Goal: Information Seeking & Learning: Find specific fact

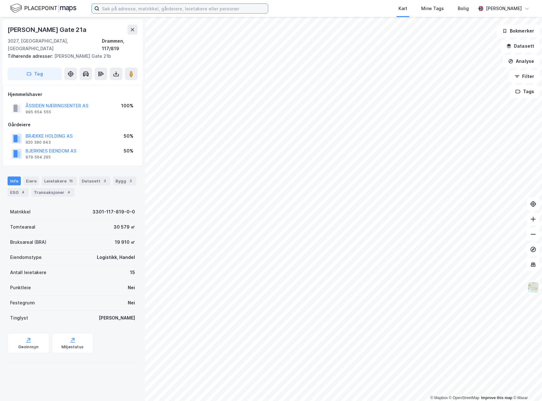
click at [127, 7] on input at bounding box center [183, 8] width 168 height 9
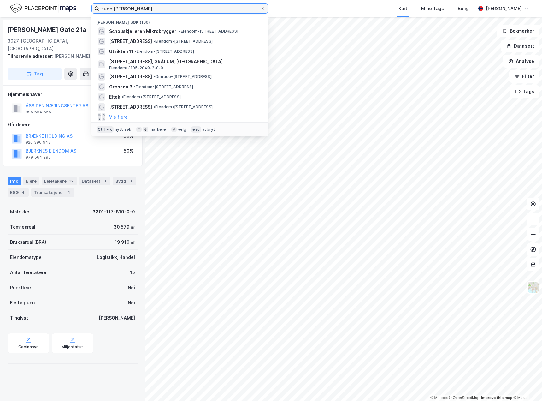
type input "tune [PERSON_NAME]"
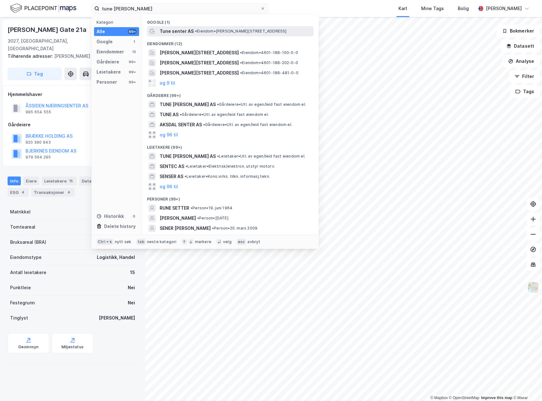
click at [175, 31] on span "Tune senter AS" at bounding box center [177, 31] width 34 height 8
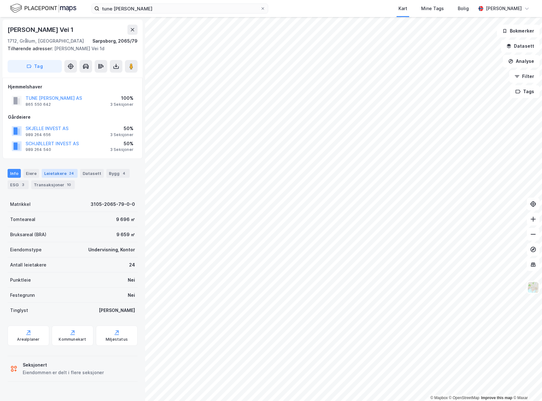
click at [70, 175] on div "24" at bounding box center [71, 173] width 7 height 6
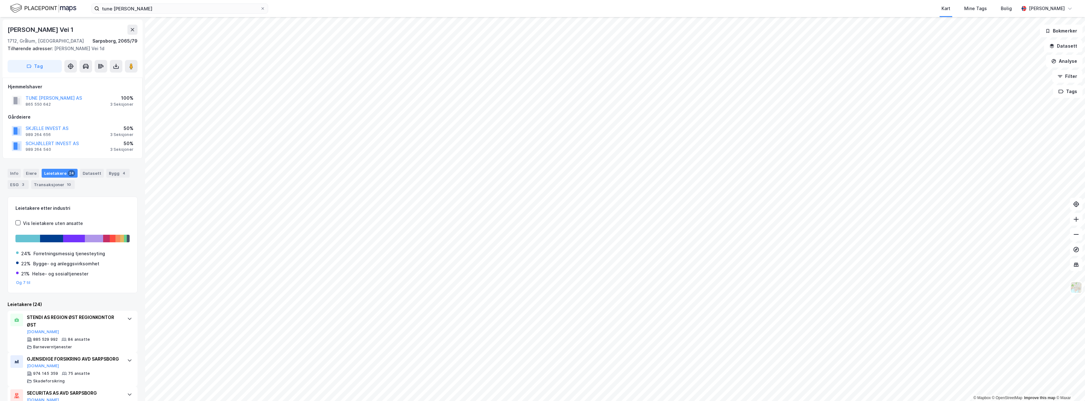
click at [55, 169] on div "Leietakere 24" at bounding box center [60, 173] width 36 height 9
click at [0, 0] on button "TUNE [PERSON_NAME] AS" at bounding box center [0, 0] width 0 height 0
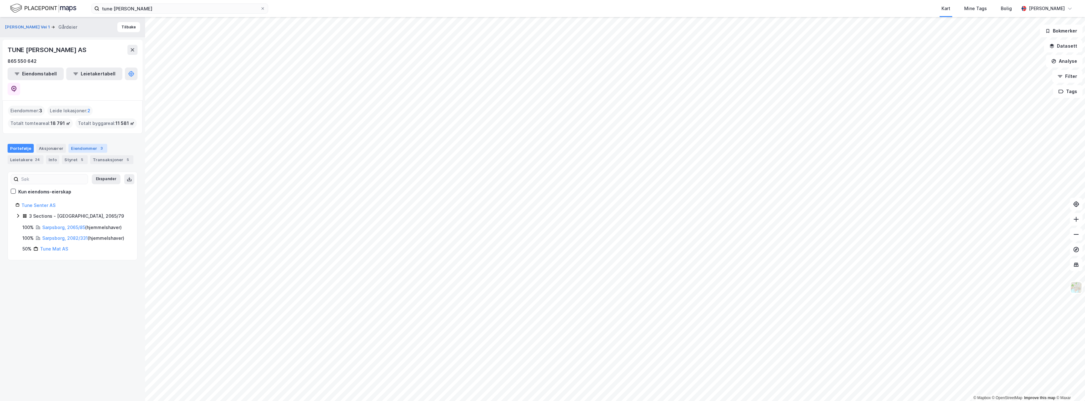
click at [75, 144] on div "Eiendommer 3" at bounding box center [87, 148] width 39 height 9
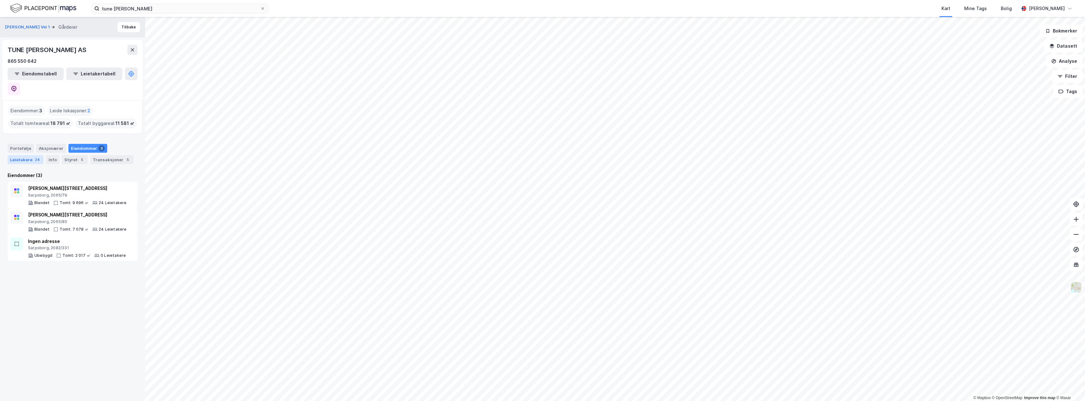
click at [35, 156] on div "24" at bounding box center [37, 159] width 7 height 6
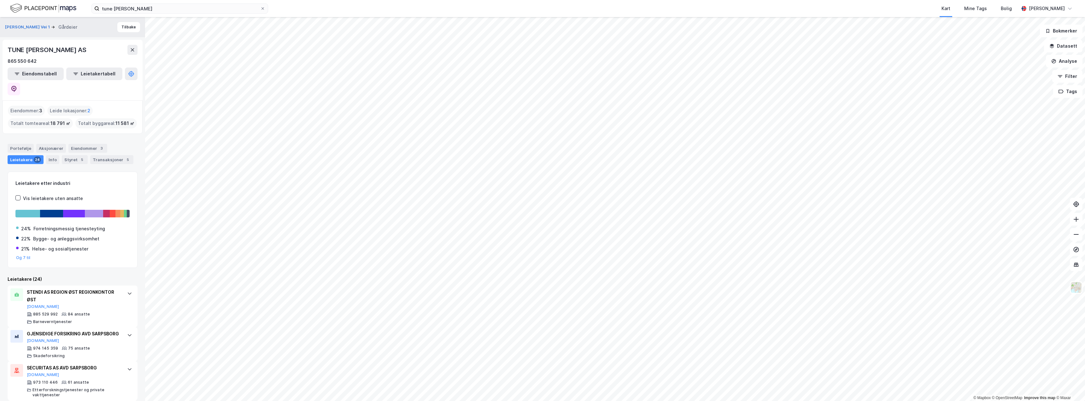
click at [68, 50] on div "TUNE [PERSON_NAME] AS" at bounding box center [73, 50] width 130 height 10
click at [60, 50] on div "TUNE [PERSON_NAME] AS" at bounding box center [48, 50] width 80 height 10
click at [38, 26] on button "[PERSON_NAME] Vei 1" at bounding box center [28, 27] width 46 height 6
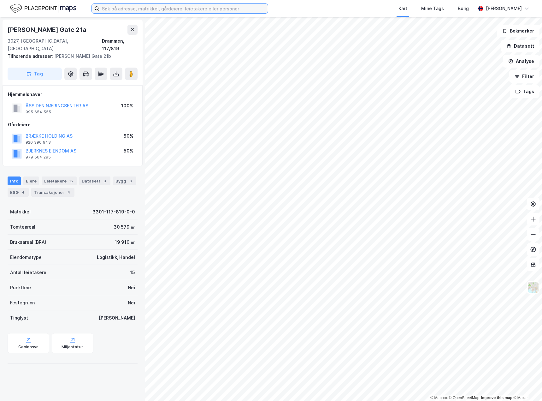
click at [117, 13] on input at bounding box center [183, 8] width 168 height 9
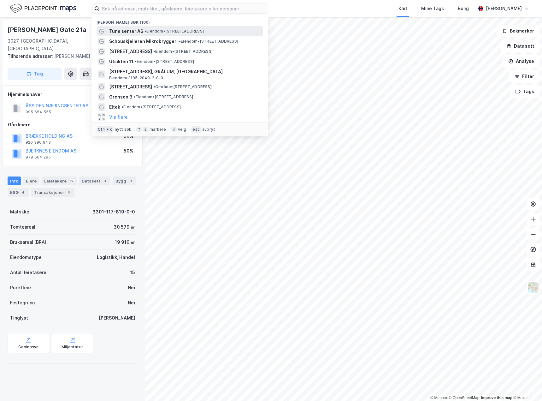
click at [120, 31] on span "Tune senter AS" at bounding box center [126, 31] width 34 height 8
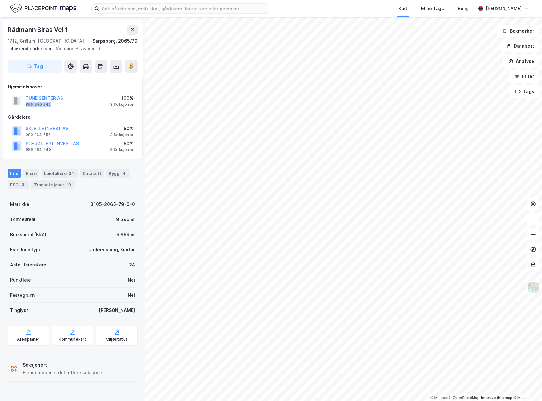
drag, startPoint x: 62, startPoint y: 105, endPoint x: 26, endPoint y: 104, distance: 36.0
click at [26, 104] on div "TUNE SENTER AS 865 550 642" at bounding box center [45, 100] width 38 height 13
copy div "865 550 642"
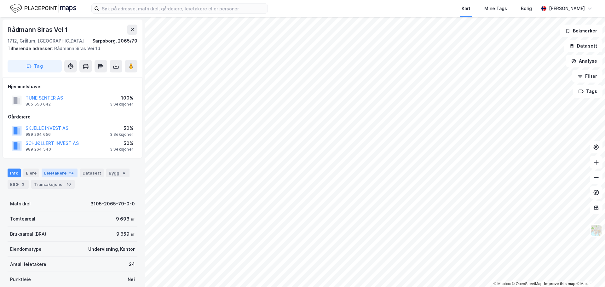
click at [68, 172] on div "24" at bounding box center [71, 173] width 7 height 6
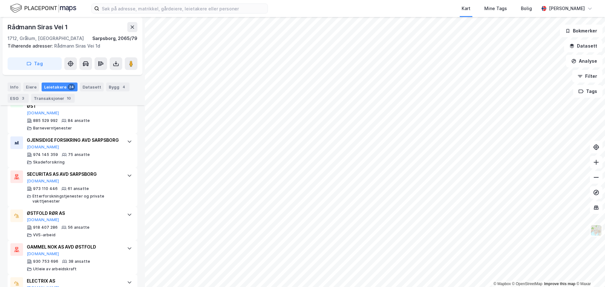
scroll to position [283, 0]
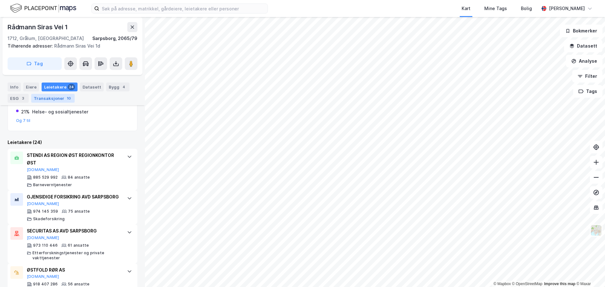
click at [63, 96] on div "Transaksjoner 10" at bounding box center [53, 98] width 44 height 9
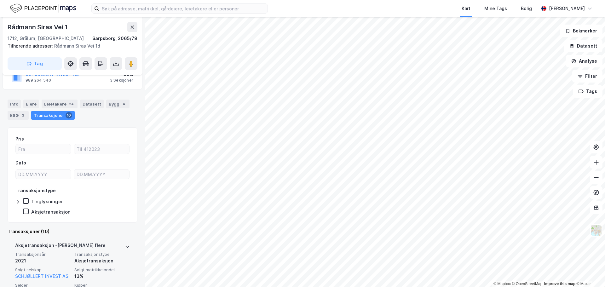
scroll to position [53, 0]
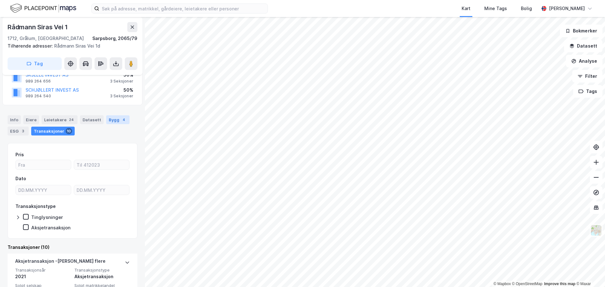
click at [114, 118] on div "Bygg 4" at bounding box center [117, 119] width 23 height 9
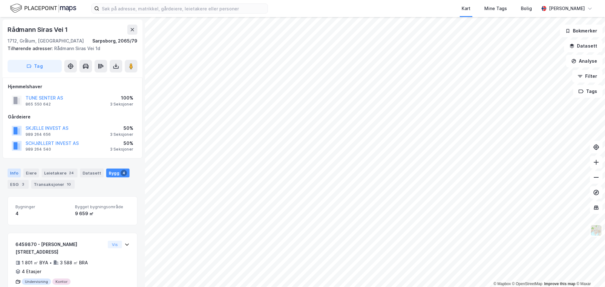
click at [13, 172] on div "Info" at bounding box center [14, 173] width 13 height 9
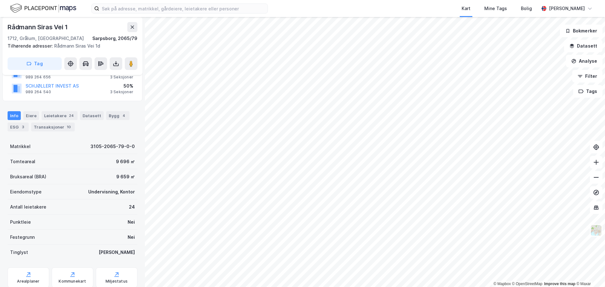
scroll to position [57, 0]
click at [31, 115] on div "Eiere" at bounding box center [31, 116] width 16 height 9
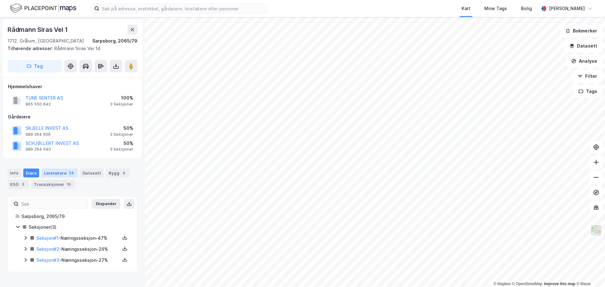
click at [56, 174] on div "Leietakere 24" at bounding box center [60, 173] width 36 height 9
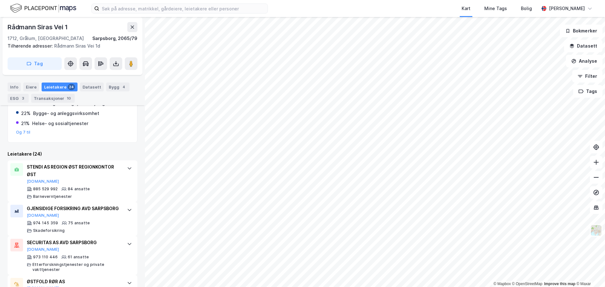
scroll to position [150, 0]
